Goal: Navigation & Orientation: Find specific page/section

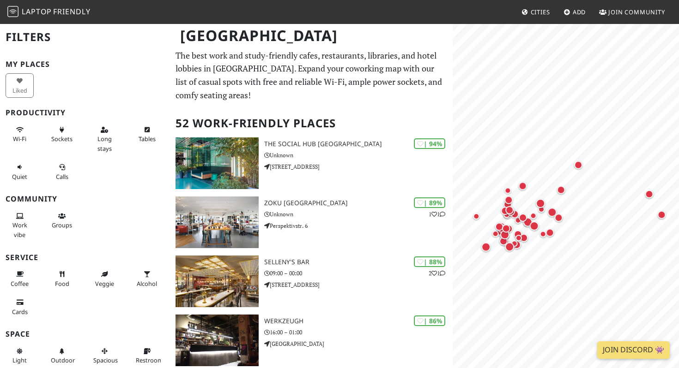
scroll to position [3, 0]
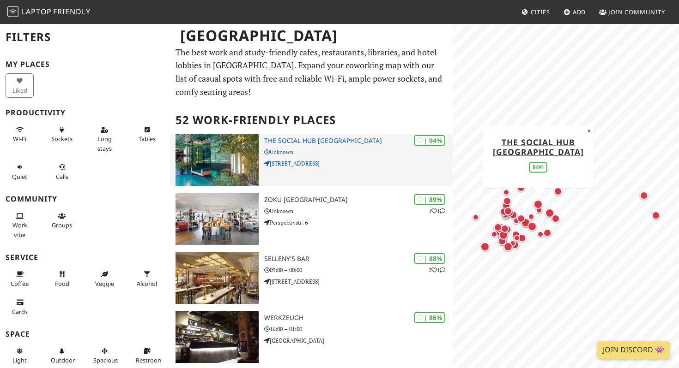
click at [283, 141] on h3 "The Social Hub [GEOGRAPHIC_DATA]" at bounding box center [358, 141] width 188 height 8
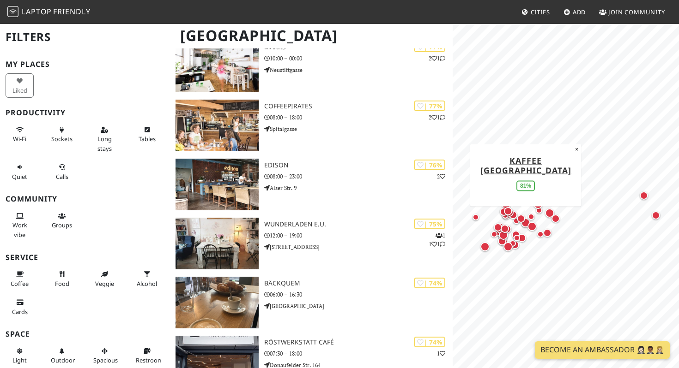
scroll to position [628, 0]
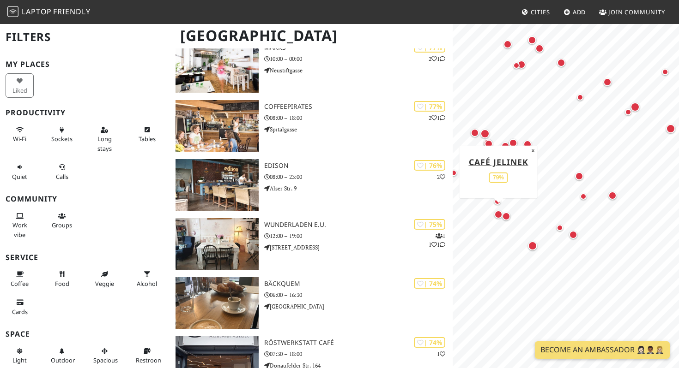
click at [497, 213] on div "Map marker" at bounding box center [498, 214] width 8 height 8
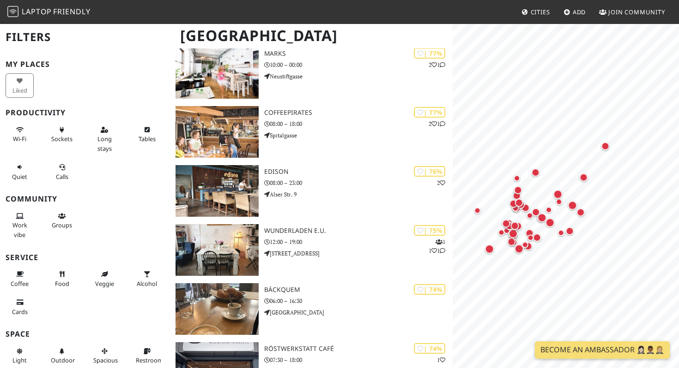
scroll to position [628, 0]
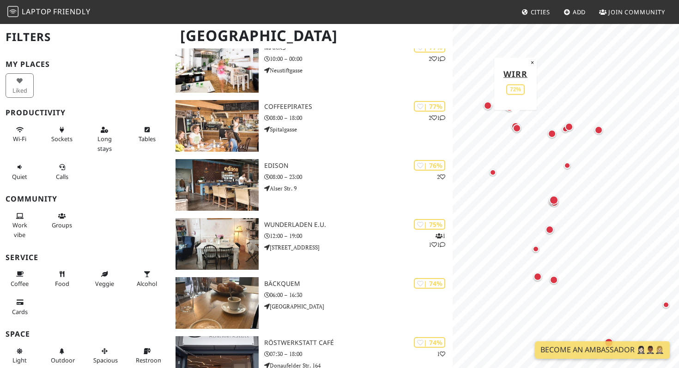
click at [514, 121] on div "Map marker" at bounding box center [515, 126] width 12 height 12
